Goal: Task Accomplishment & Management: Manage account settings

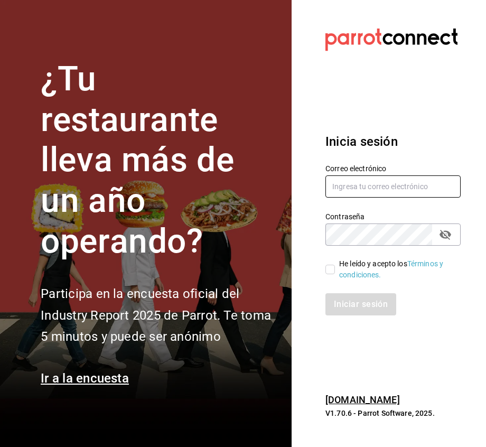
type input "[EMAIL_ADDRESS][DOMAIN_NAME]"
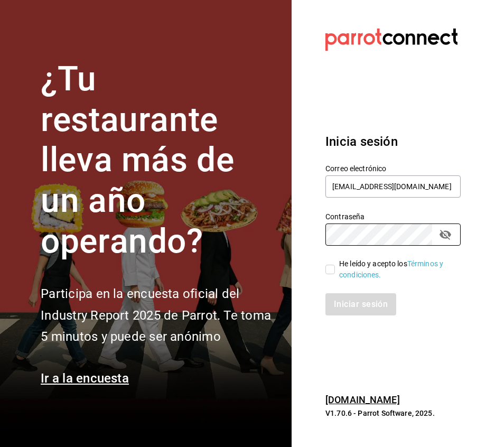
click at [332, 268] on input "He leído y acepto los Términos y condiciones." at bounding box center [330, 270] width 10 height 10
checkbox input "true"
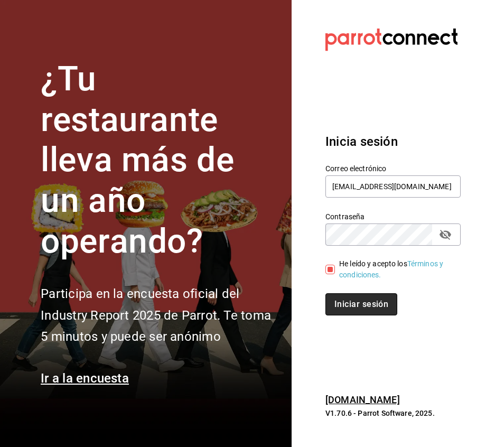
click at [356, 305] on button "Iniciar sesión" at bounding box center [361, 304] width 72 height 22
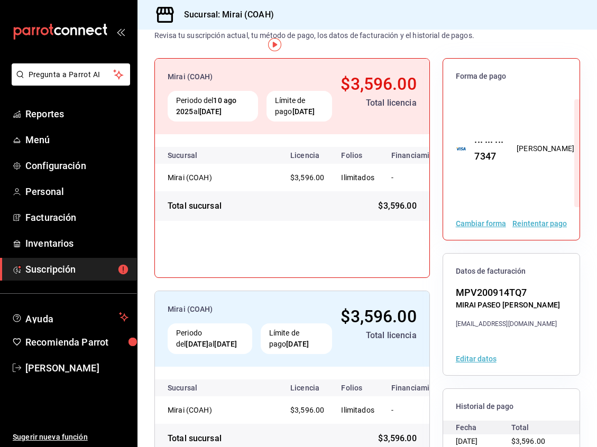
scroll to position [89, 0]
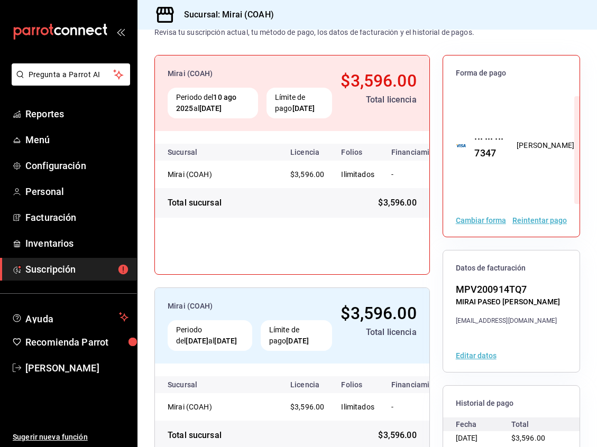
click at [480, 224] on button "Cambiar forma" at bounding box center [480, 220] width 50 height 7
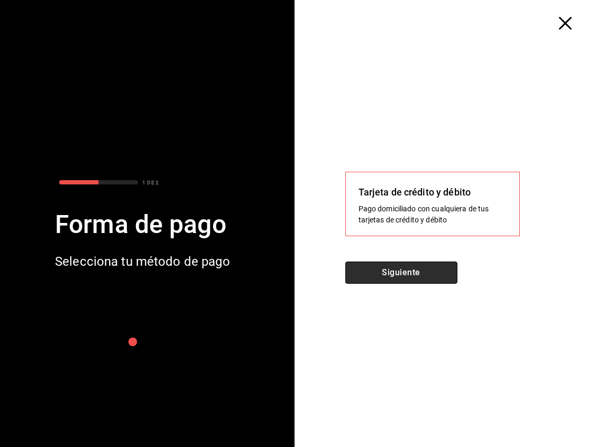
click at [392, 272] on button "Siguiente" at bounding box center [401, 273] width 112 height 22
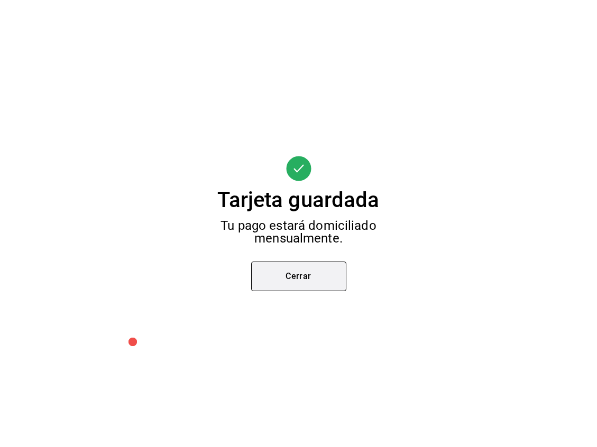
click at [301, 275] on button "Cerrar" at bounding box center [298, 277] width 95 height 30
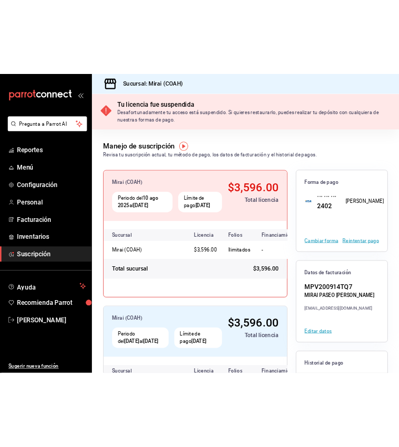
scroll to position [0, 0]
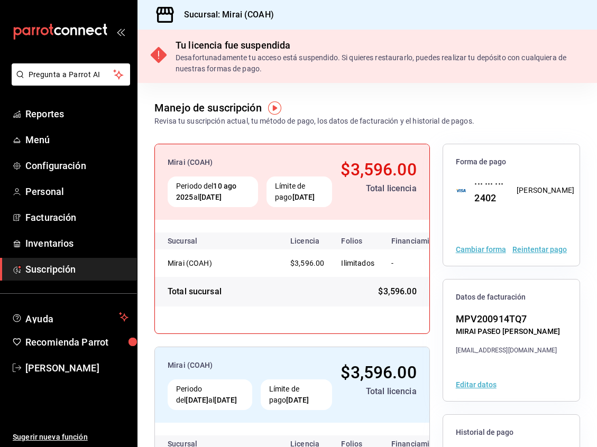
click at [486, 252] on button "Reintentar pago" at bounding box center [539, 249] width 54 height 7
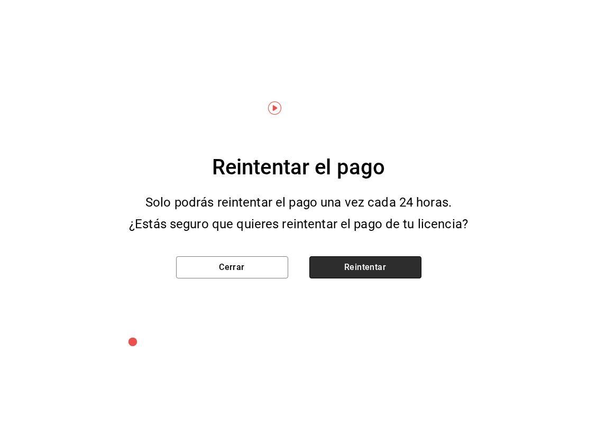
click at [367, 273] on button "Reintentar" at bounding box center [365, 267] width 112 height 22
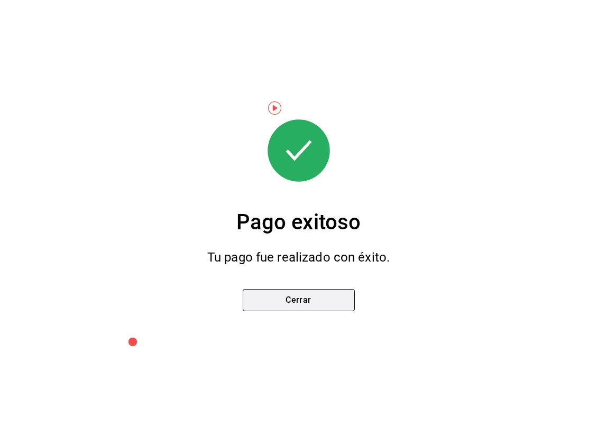
click at [300, 305] on button "Cerrar" at bounding box center [299, 300] width 112 height 22
